Goal: Task Accomplishment & Management: Use online tool/utility

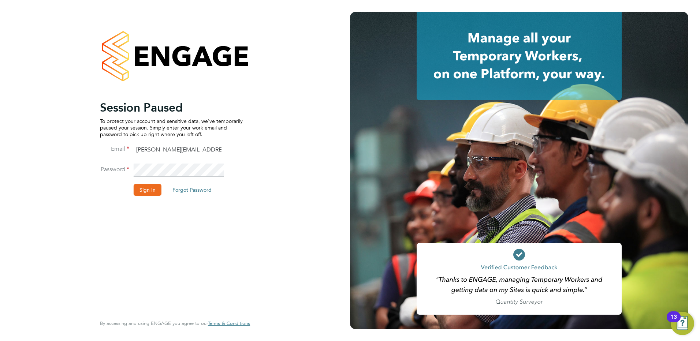
click at [149, 190] on button "Sign In" at bounding box center [148, 190] width 28 height 12
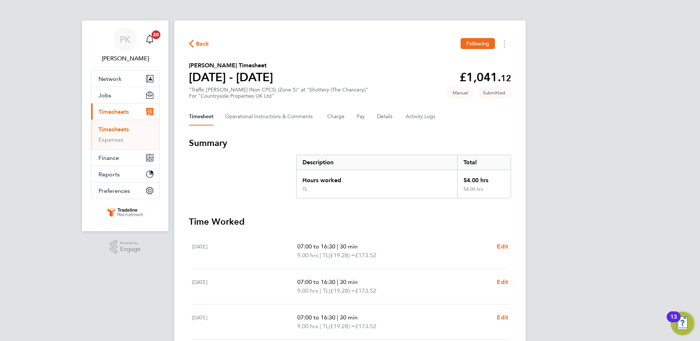
click at [118, 128] on link "Timesheets" at bounding box center [114, 129] width 30 height 7
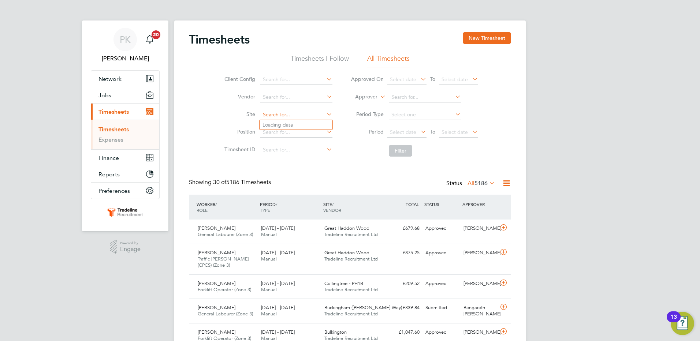
click at [297, 117] on input at bounding box center [296, 115] width 72 height 10
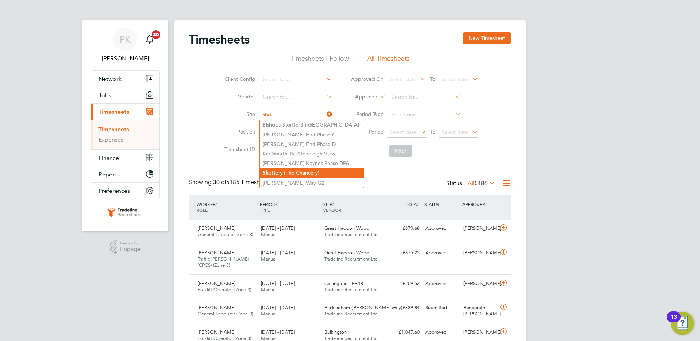
click at [290, 175] on li "Sho ttery (The Chancery)" at bounding box center [312, 173] width 104 height 10
type input "Shottery (The Chancery)"
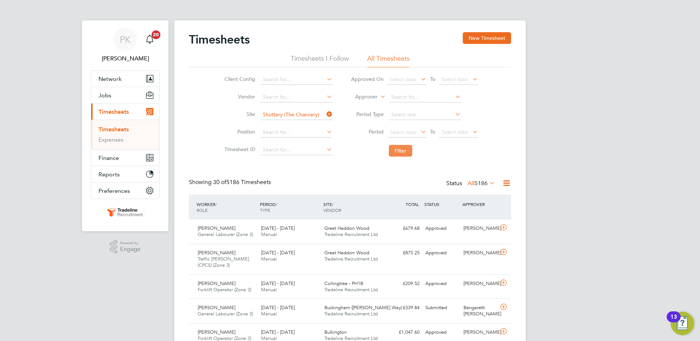
click at [396, 150] on button "Filter" at bounding box center [400, 151] width 23 height 12
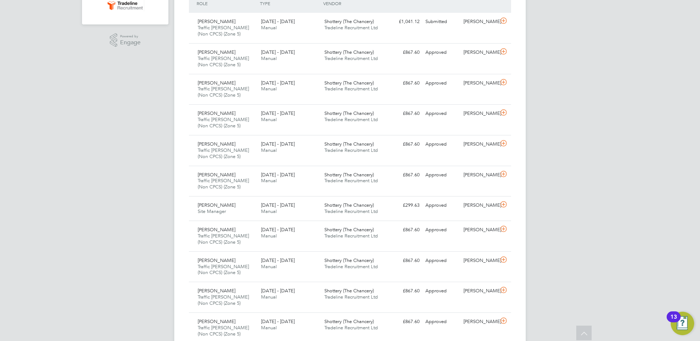
scroll to position [110, 0]
